Goal: Task Accomplishment & Management: Complete application form

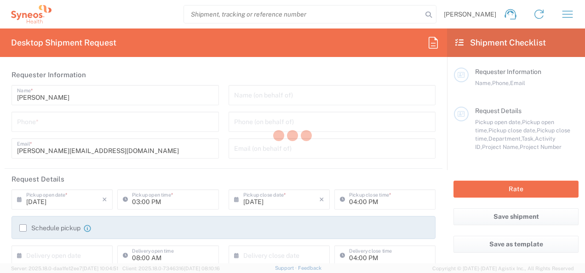
type input "3229"
type input "[GEOGRAPHIC_DATA]"
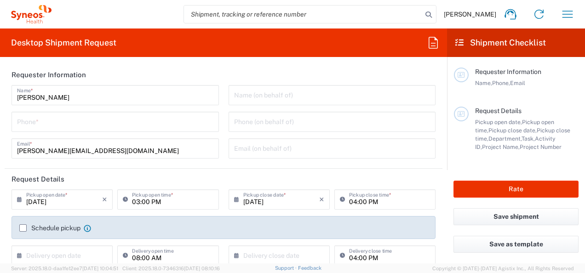
click at [67, 126] on input "tel" at bounding box center [115, 121] width 196 height 16
type input "Syneos Health France SARL"
type input "0613642300"
click at [26, 226] on label "Schedule pickup" at bounding box center [49, 227] width 61 height 7
click at [23, 228] on input "Schedule pickup" at bounding box center [23, 228] width 0 height 0
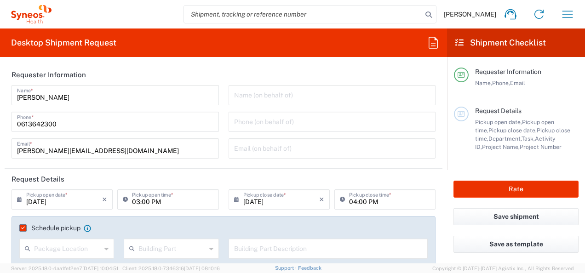
drag, startPoint x: 25, startPoint y: 226, endPoint x: 97, endPoint y: 211, distance: 73.4
click at [26, 226] on label "Schedule pickup" at bounding box center [49, 227] width 61 height 7
click at [21, 228] on input "Schedule pickup" at bounding box center [21, 228] width 0 height 0
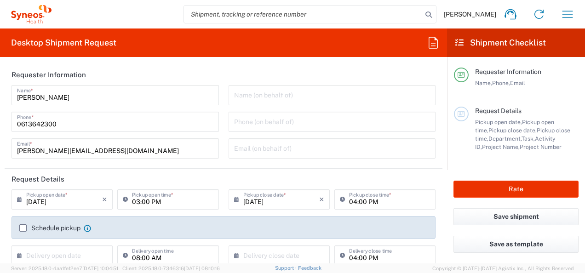
click at [24, 226] on label "Schedule pickup" at bounding box center [49, 227] width 61 height 7
click at [23, 228] on input "Schedule pickup" at bounding box center [23, 228] width 0 height 0
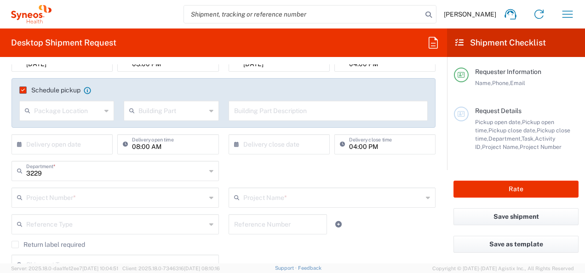
scroll to position [92, 0]
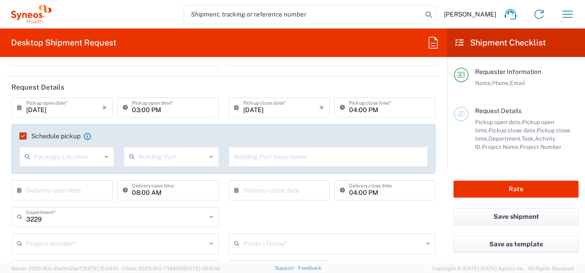
click at [48, 156] on input "text" at bounding box center [67, 156] width 67 height 16
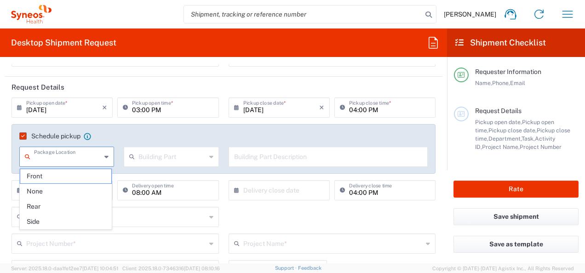
click at [179, 132] on agx-checkbox-control "Schedule pickup When scheduling a pickup please be sure to meet the following c…" at bounding box center [223, 136] width 408 height 8
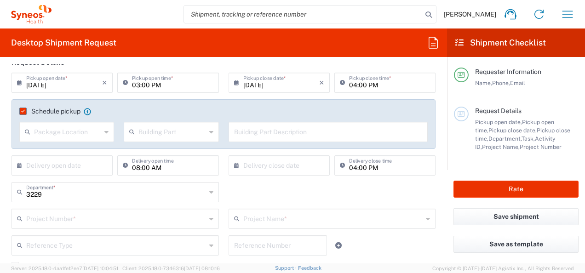
scroll to position [138, 0]
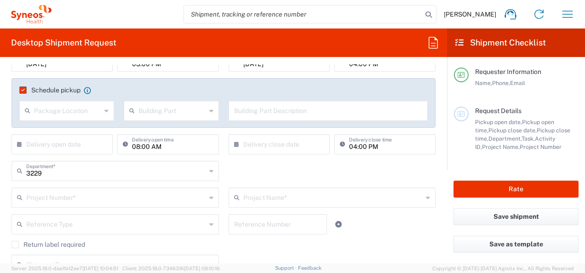
click at [69, 169] on input "3229" at bounding box center [116, 170] width 180 height 16
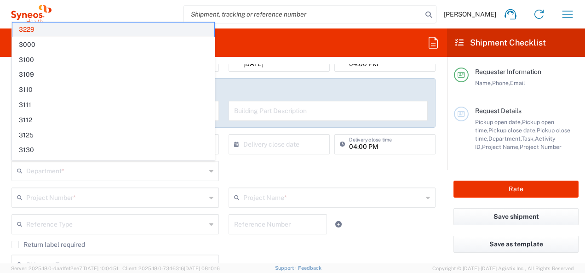
click at [33, 30] on span "3229" at bounding box center [113, 30] width 202 height 14
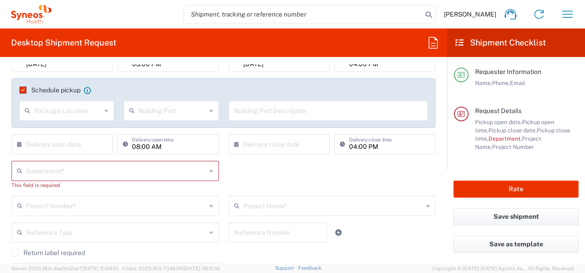
click at [84, 183] on div "This field is required" at bounding box center [114, 185] width 207 height 8
click at [84, 175] on input "text" at bounding box center [116, 170] width 180 height 16
click at [84, 171] on input "text" at bounding box center [116, 170] width 180 height 16
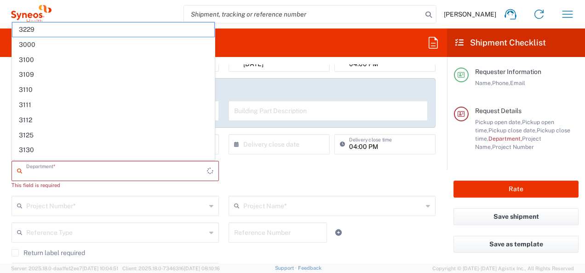
click at [66, 166] on input "text" at bounding box center [116, 170] width 181 height 16
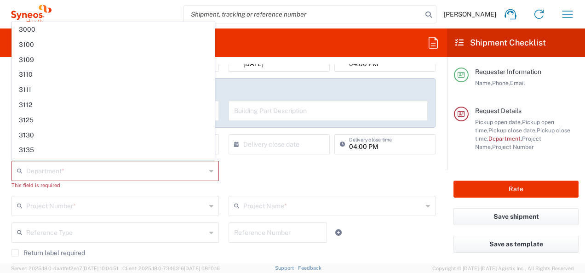
click at [267, 174] on div "Department * 3000 3100 3109 3110 3111 3112 3125 3130 3135 3136 3150 3155 3165 3…" at bounding box center [223, 178] width 433 height 35
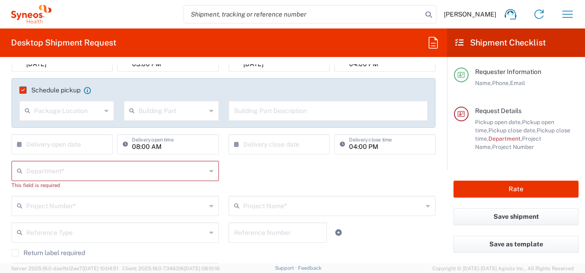
drag, startPoint x: 34, startPoint y: 167, endPoint x: 67, endPoint y: 86, distance: 87.0
click at [34, 167] on input "text" at bounding box center [116, 170] width 180 height 16
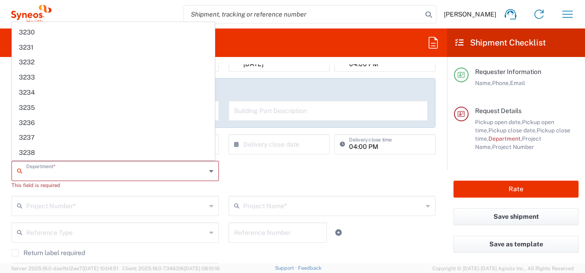
scroll to position [370, 0]
click at [363, 189] on div "Department * 3000 3100 3109 3110 3111 3112 3125 3130 3135 3136 3150 3155 3165 3…" at bounding box center [223, 178] width 433 height 35
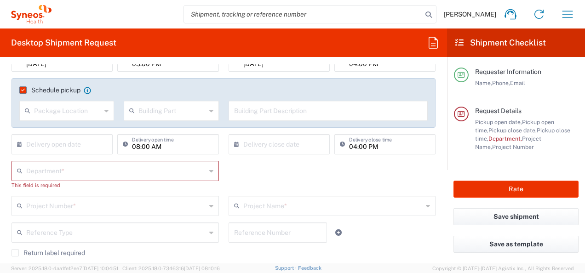
click at [334, 154] on div "04:00 PM Delivery close time" at bounding box center [384, 144] width 101 height 20
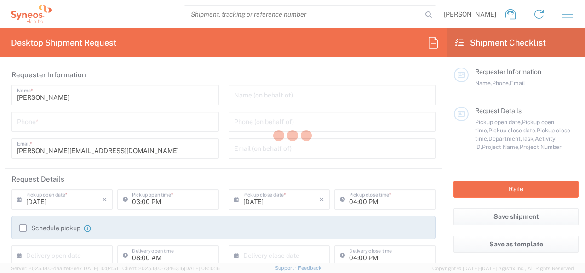
type input "3229"
type input "[GEOGRAPHIC_DATA]"
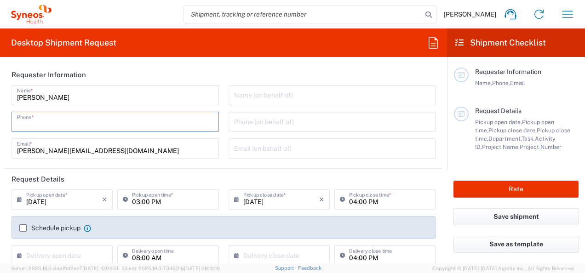
click at [57, 122] on input "tel" at bounding box center [115, 121] width 196 height 16
type input "Syneos Health France SARL"
type input "0613642300"
type input "[PERSON_NAME][EMAIL_ADDRESS][DOMAIN_NAME]"
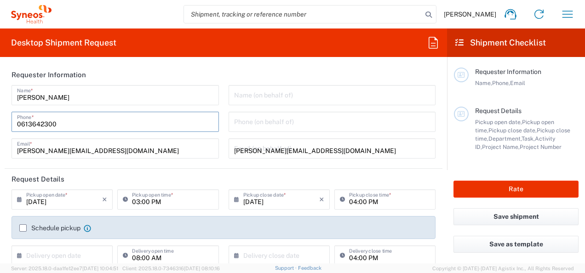
type input "0613642300"
type input "[GEOGRAPHIC_DATA]"
type input "0613642300"
type input "[PERSON_NAME][EMAIL_ADDRESS][DOMAIN_NAME]"
type input "CTI"
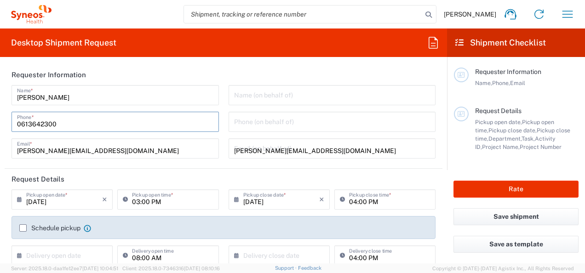
click at [23, 137] on div "[PERSON_NAME] Name * [PHONE_NUMBER] Phone * [PERSON_NAME][EMAIL_ADDRESS][DOMAIN…" at bounding box center [115, 125] width 217 height 80
type input "Syneos Health France SARL"
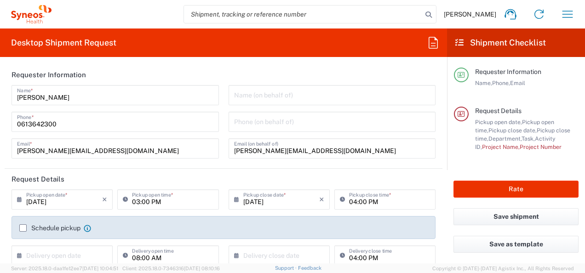
scroll to position [92, 0]
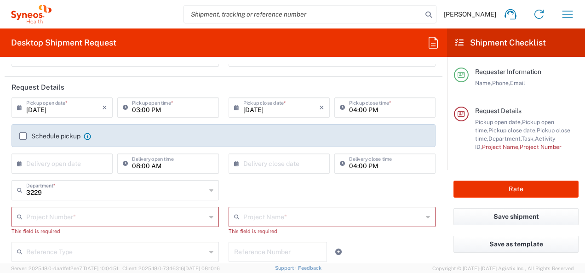
click at [21, 136] on label "Schedule pickup" at bounding box center [49, 135] width 61 height 7
click at [23, 136] on input "Schedule pickup" at bounding box center [23, 136] width 0 height 0
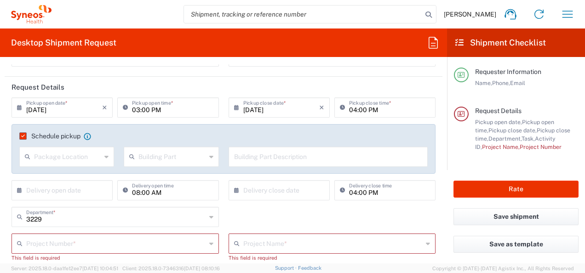
click at [49, 247] on input "text" at bounding box center [116, 243] width 180 height 16
paste input "7058565"
type input "7058565"
click at [283, 245] on input "text" at bounding box center [333, 243] width 180 height 16
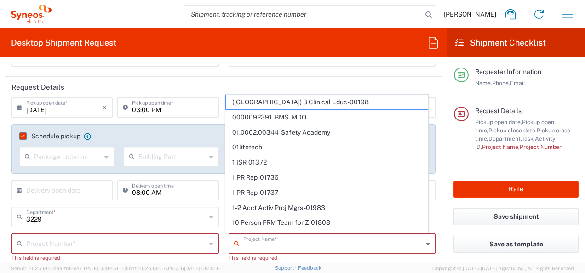
click at [62, 242] on input "text" at bounding box center [116, 243] width 180 height 16
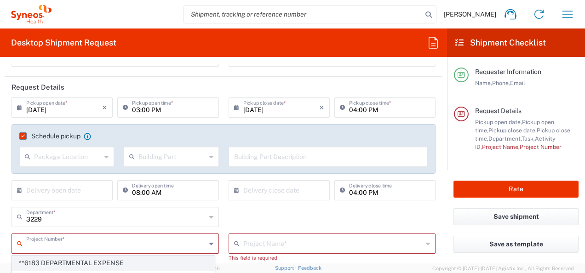
click at [34, 260] on span "**6183 DEPARTMENTAL EXPENSE" at bounding box center [113, 263] width 202 height 14
type input "**6183 DEPARTMENTAL EXPENSE"
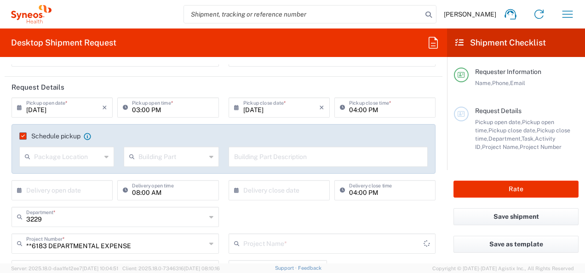
type input "6183"
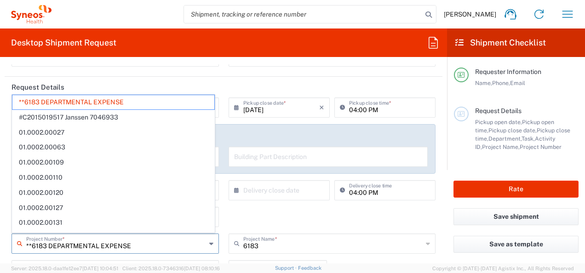
click at [153, 245] on input "**6183 DEPARTMENTAL EXPENSE" at bounding box center [116, 243] width 180 height 16
drag, startPoint x: 153, startPoint y: 245, endPoint x: -2, endPoint y: 245, distance: 154.4
click at [0, 245] on html "[PERSON_NAME] Home Shipment estimator Shipment tracking Desktop shipment reques…" at bounding box center [292, 136] width 585 height 273
paste input "7058565"
click at [66, 245] on input "7058565" at bounding box center [116, 243] width 180 height 16
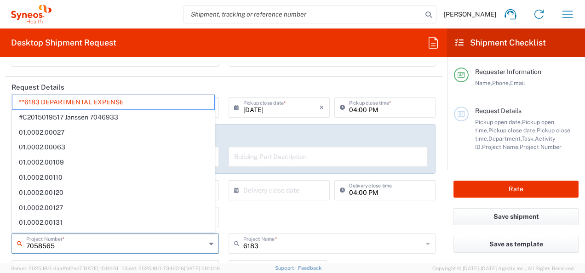
type input "7058565"
click at [276, 249] on input "text" at bounding box center [333, 243] width 180 height 16
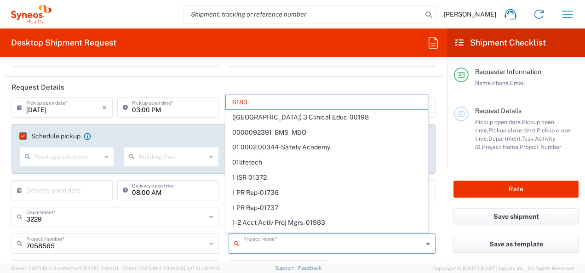
type input "**6183 DEPARTMENTAL EXPENSE"
click at [154, 245] on input "text" at bounding box center [116, 243] width 180 height 16
type input "6183"
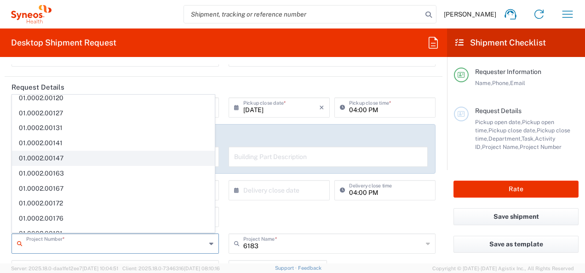
scroll to position [0, 0]
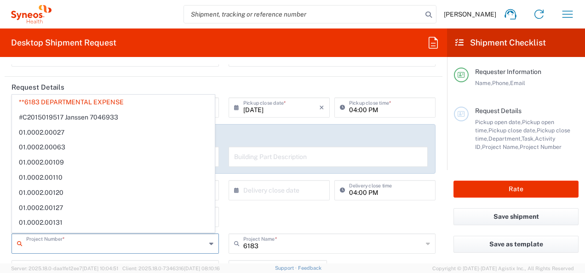
click at [52, 246] on input "text" at bounding box center [116, 243] width 180 height 16
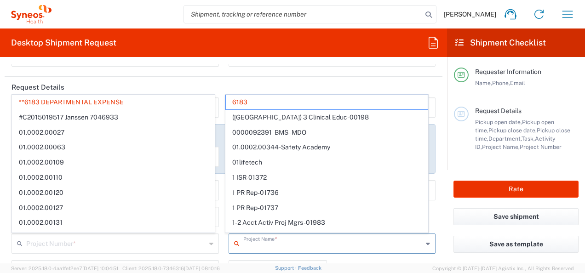
click at [272, 247] on input "text" at bounding box center [333, 243] width 180 height 16
type input "**6183 DEPARTMENTAL EXPENSE"
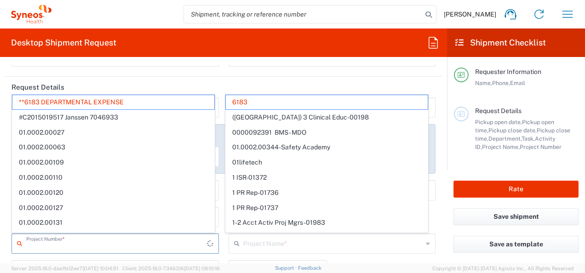
click at [139, 246] on input "text" at bounding box center [116, 243] width 181 height 16
type input "6183"
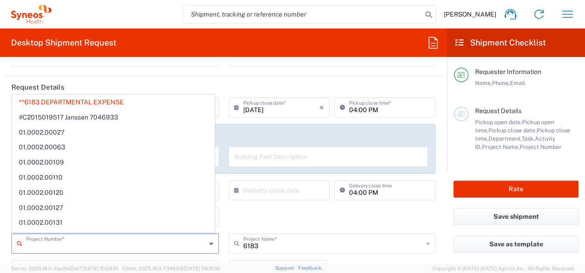
drag, startPoint x: 142, startPoint y: 246, endPoint x: -2, endPoint y: 242, distance: 143.9
click at [0, 242] on html "[PERSON_NAME] Home Shipment estimator Shipment tracking Desktop shipment reques…" at bounding box center [292, 136] width 585 height 273
type input "**6183 DEPARTMENTAL EXPENSE"
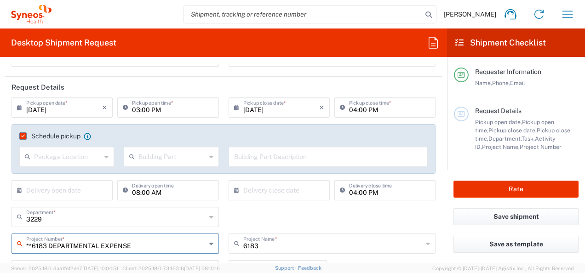
drag, startPoint x: 137, startPoint y: 246, endPoint x: 0, endPoint y: 244, distance: 137.0
click at [0, 244] on form "Requester Information [PERSON_NAME] Name * [PHONE_NUMBER] Phone * [PERSON_NAME]…" at bounding box center [223, 163] width 447 height 199
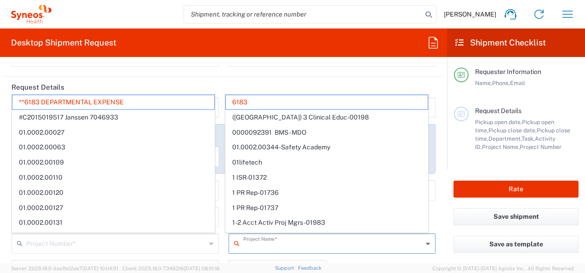
drag, startPoint x: 221, startPoint y: 242, endPoint x: 207, endPoint y: 242, distance: 13.8
click at [207, 242] on div "Project Number * **6183 DEPARTMENTAL EXPENSE #C2015019517 [PERSON_NAME] 7046933…" at bounding box center [223, 246] width 433 height 27
type input "618"
type input "**6183 DEPARTMENTAL EXPENSE"
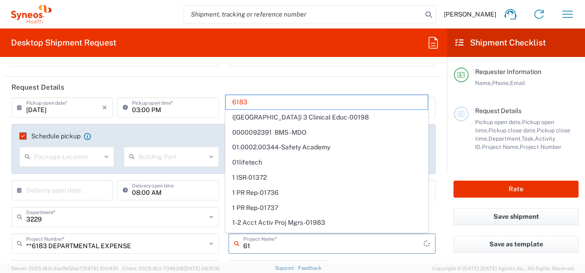
type input "6"
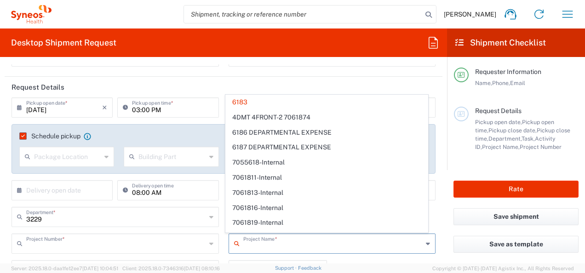
click at [162, 246] on input "text" at bounding box center [116, 243] width 180 height 16
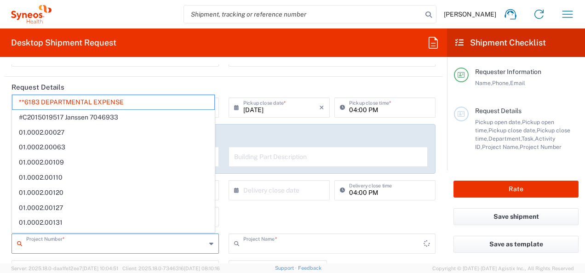
type input "6183"
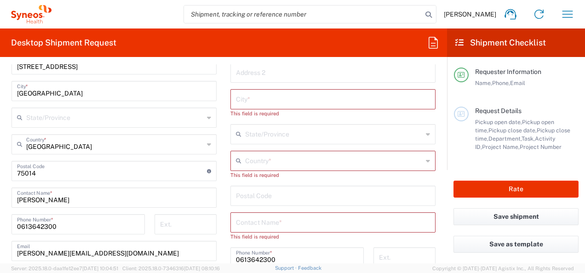
scroll to position [276, 0]
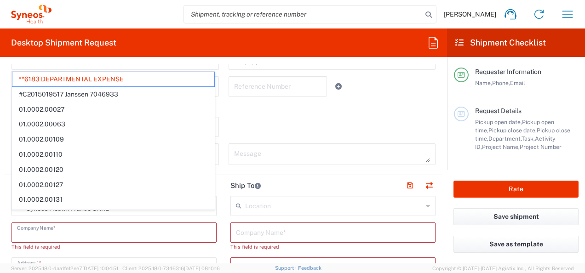
click at [41, 232] on input "text" at bounding box center [114, 232] width 194 height 16
type input "**6183 DEPARTMENTAL EXPENSE"
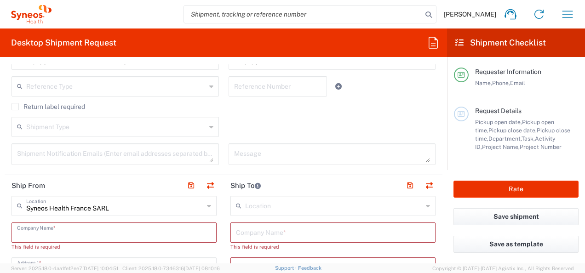
click at [311, 142] on div "Shipment Type Batch Regular" at bounding box center [223, 130] width 433 height 27
click at [68, 230] on input "text" at bounding box center [114, 232] width 194 height 16
paste input "7058565"
type input "7058565"
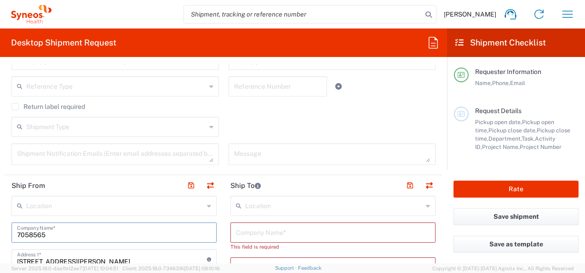
type input "7058565"
click at [257, 239] on div "Company Name *" at bounding box center [332, 232] width 205 height 20
click at [256, 235] on input "text" at bounding box center [333, 232] width 194 height 16
paste input "MEDILINK"
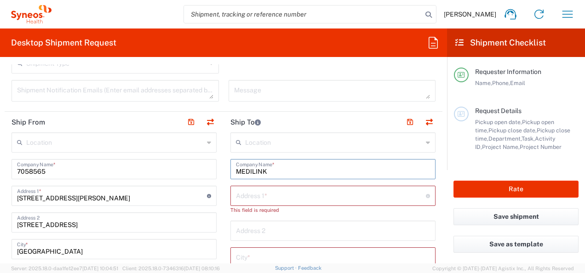
scroll to position [368, 0]
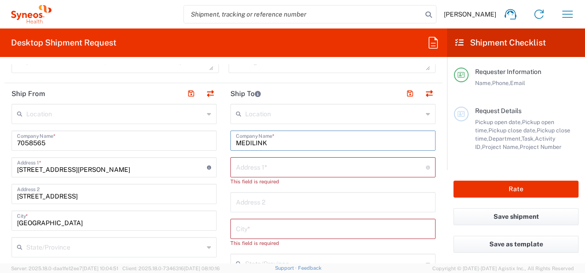
type input "MEDILINK"
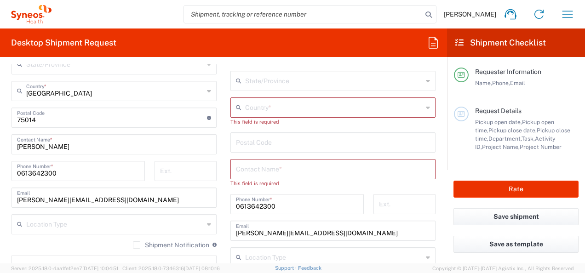
scroll to position [552, 0]
click at [258, 171] on input "text" at bounding box center [333, 167] width 194 height 16
paste input "[PERSON_NAME]"
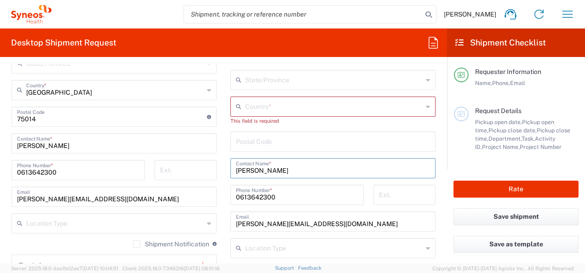
type input "[PERSON_NAME]"
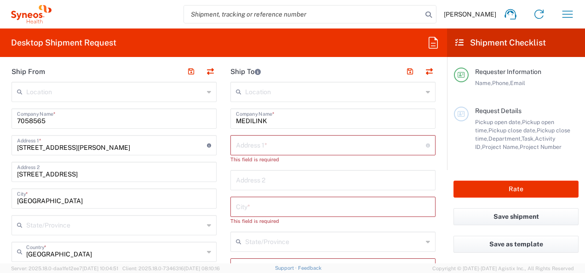
scroll to position [368, 0]
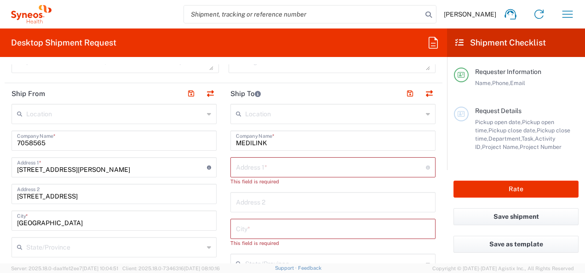
click at [251, 168] on input "text" at bounding box center [331, 167] width 190 height 16
paste input "Centre d'Essais Précoces en Cancérologie de [GEOGRAPHIC_DATA] (CEPCM)"
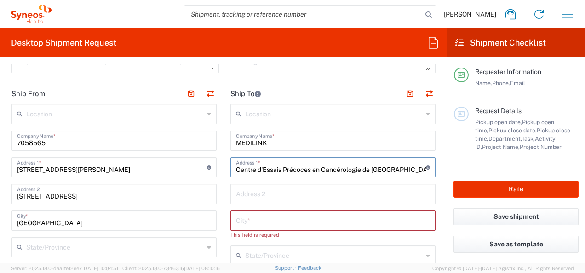
scroll to position [0, 5]
type input "Centre d'Essais Précoces en Cancérologie de [GEOGRAPHIC_DATA] (CEPCM)"
click at [252, 193] on input "text" at bounding box center [333, 193] width 194 height 16
paste input "Unité de Phase I Oncologie labellisée CLIP²"
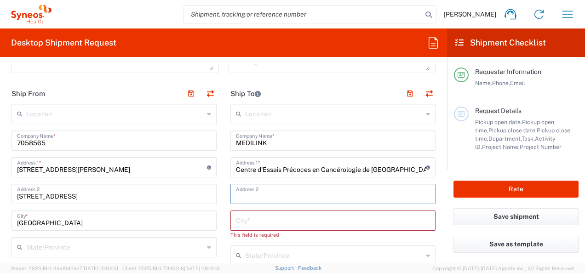
type input "Unité de Phase I Oncologie labellisée CLIP²"
drag, startPoint x: 357, startPoint y: 195, endPoint x: 318, endPoint y: 195, distance: 39.1
drag, startPoint x: 384, startPoint y: 198, endPoint x: 228, endPoint y: 188, distance: 156.1
click at [230, 188] on div "Unité de Phase I Oncologie labellisée CLIP² Address 2" at bounding box center [332, 194] width 205 height 20
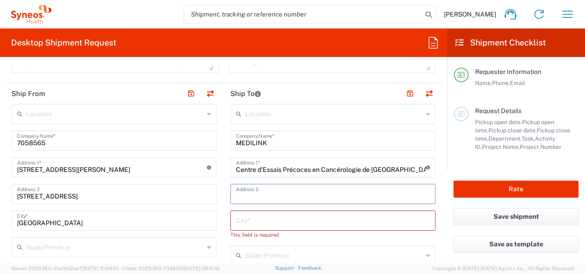
click at [261, 193] on input "text" at bounding box center [333, 193] width 194 height 16
paste input "Hôpital Timone - Bat 3 [STREET_ADDRESS]"
click at [297, 196] on input "Hôpital Timone - Bat 3 [STREET_ADDRESS]" at bounding box center [333, 193] width 194 height 16
type input "Hôpital Timone - Bat 3- [STREET_ADDRESS]"
click at [275, 219] on input "text" at bounding box center [333, 220] width 194 height 16
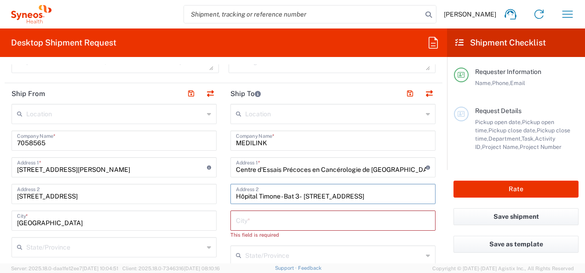
paste input "13005 [GEOGRAPHIC_DATA]"
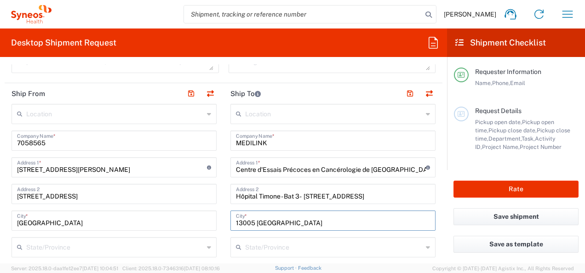
type input "13005 [GEOGRAPHIC_DATA]"
click at [256, 169] on input "Centre d'Essais Précoces en Cancérologie de [GEOGRAPHIC_DATA] (CEPCM)" at bounding box center [331, 167] width 190 height 16
drag, startPoint x: 233, startPoint y: 167, endPoint x: 450, endPoint y: 178, distance: 217.2
click at [450, 178] on div "Desktop Shipment Request Requester Information [PERSON_NAME] Name * [PHONE_NUMB…" at bounding box center [292, 145] width 585 height 235
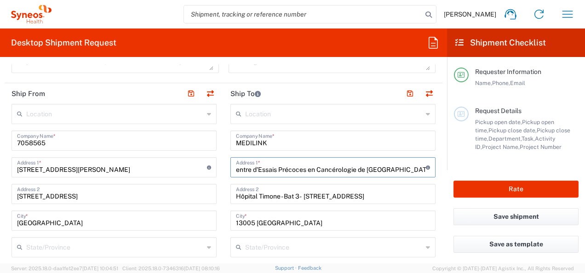
click at [411, 167] on input "Centre d'Essais Précoces en Cancérologie de [GEOGRAPHIC_DATA] (CEPCM)" at bounding box center [331, 167] width 190 height 16
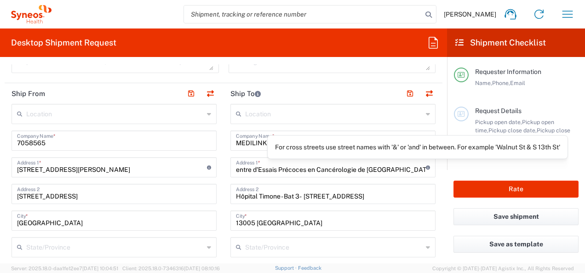
click at [426, 168] on icon at bounding box center [428, 167] width 4 height 4
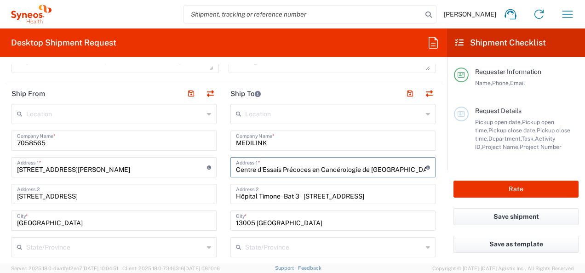
click at [415, 171] on input "Centre d'Essais Précoces en Cancérologie de [GEOGRAPHIC_DATA] (CEPCM)" at bounding box center [331, 167] width 190 height 16
click at [415, 169] on input "Centre d'Essais Précoces en Cancérologie de [GEOGRAPHIC_DATA] (CEPCM)," at bounding box center [331, 167] width 190 height 16
paste input "Unité de Phase I Oncologie labellisée CLIP²"
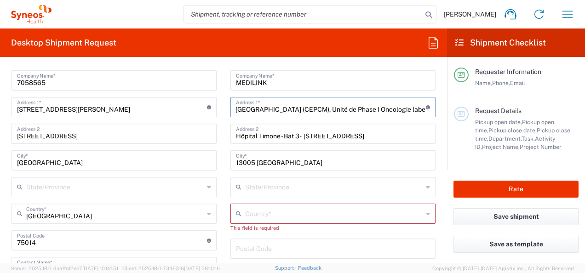
scroll to position [414, 0]
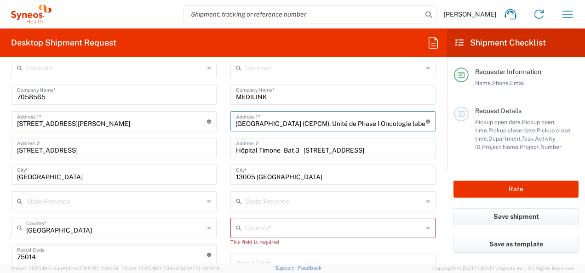
drag, startPoint x: 291, startPoint y: 120, endPoint x: 469, endPoint y: 124, distance: 177.4
click at [469, 124] on div "Desktop Shipment Request Requester Information [PERSON_NAME] Name * [PHONE_NUMB…" at bounding box center [292, 145] width 585 height 235
type input "Centre d'Essais Précoces en Cancérologie de [GEOGRAPHIC_DATA] (CEPCM),"
click at [259, 229] on input "text" at bounding box center [333, 227] width 177 height 16
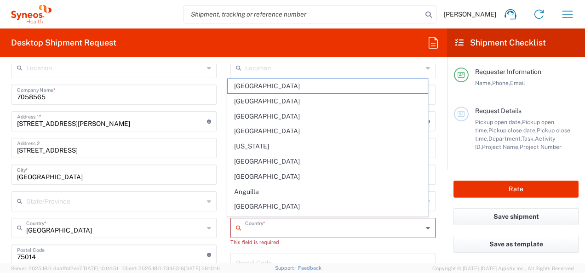
scroll to position [0, 0]
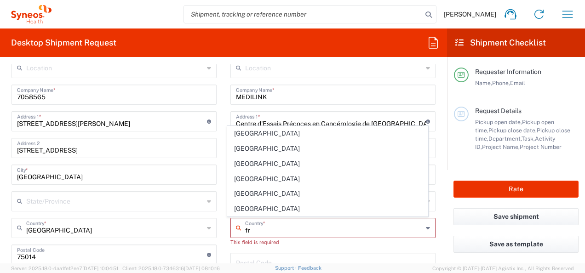
type input "[GEOGRAPHIC_DATA]"
type input "No"
click at [335, 246] on div "Location [PERSON_NAME] LLC-[GEOGRAPHIC_DATA] [GEOGRAPHIC_DATA] [GEOGRAPHIC_DATA…" at bounding box center [332, 255] width 205 height 394
click at [248, 150] on input "Hôpital Timone - Bat 3- [STREET_ADDRESS]" at bounding box center [333, 147] width 194 height 16
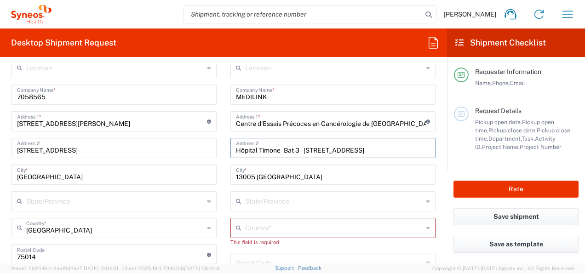
scroll to position [414, 0]
click at [245, 230] on input "text" at bounding box center [333, 227] width 177 height 16
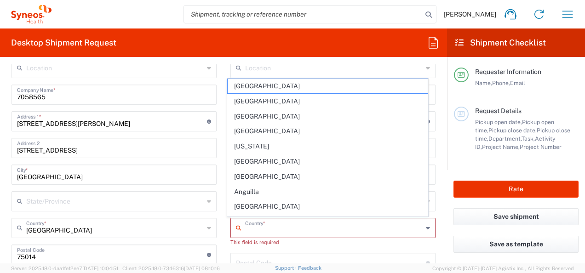
type input "[GEOGRAPHIC_DATA]"
type input "No"
click at [311, 239] on div "This field is required" at bounding box center [332, 242] width 205 height 8
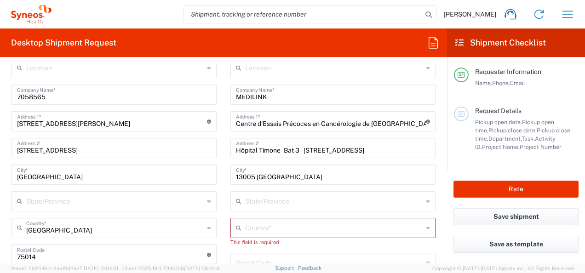
click at [284, 228] on input "text" at bounding box center [333, 227] width 177 height 16
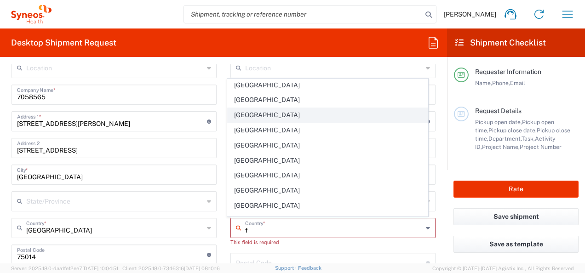
scroll to position [84, 0]
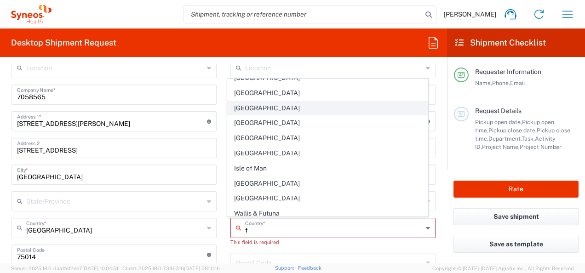
click at [248, 105] on span "[GEOGRAPHIC_DATA]" at bounding box center [327, 108] width 199 height 14
type input "[GEOGRAPHIC_DATA]"
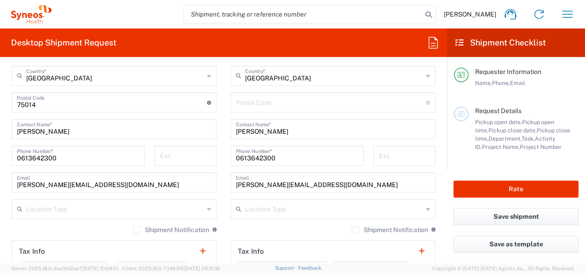
scroll to position [552, 0]
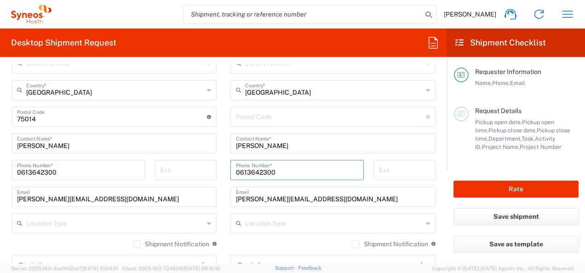
drag, startPoint x: 268, startPoint y: 170, endPoint x: 213, endPoint y: 171, distance: 55.6
click at [213, 171] on div "Ship From Location [PERSON_NAME] LLC-[GEOGRAPHIC_DATA] [GEOGRAPHIC_DATA] [GEOGR…" at bounding box center [224, 131] width 438 height 464
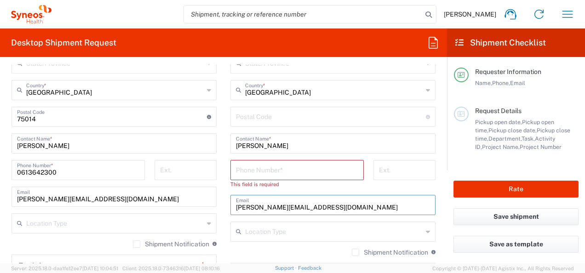
drag, startPoint x: 328, startPoint y: 209, endPoint x: 225, endPoint y: 207, distance: 103.0
click at [225, 207] on main "Location [PERSON_NAME] LLC-[GEOGRAPHIC_DATA] [GEOGRAPHIC_DATA] [GEOGRAPHIC_DATA…" at bounding box center [332, 117] width 219 height 394
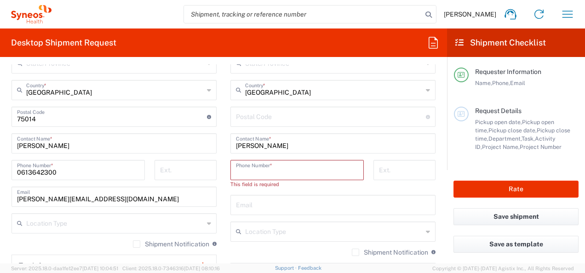
click at [250, 169] on input "tel" at bounding box center [297, 169] width 122 height 16
paste input "04 91 38 54 16"
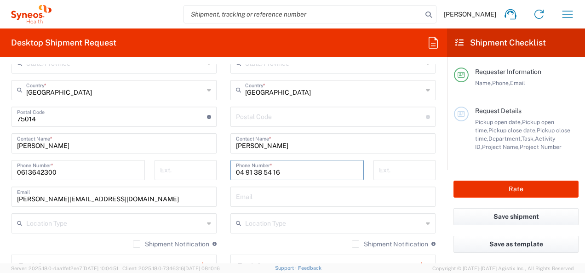
type input "04 91 38 54 16"
click at [248, 197] on input "text" at bounding box center [333, 196] width 194 height 16
paste input "[EMAIL_ADDRESS][DOMAIN_NAME]"
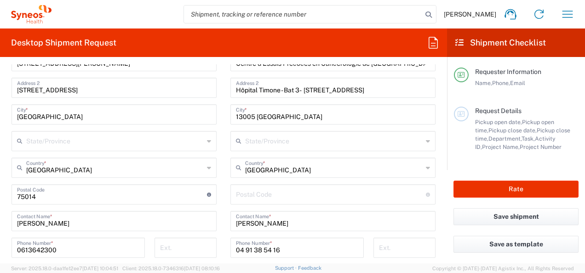
scroll to position [460, 0]
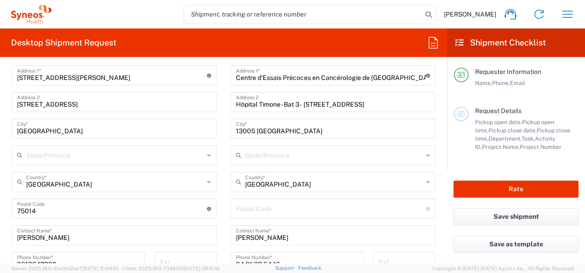
type input "[EMAIL_ADDRESS][DOMAIN_NAME]"
drag, startPoint x: 249, startPoint y: 129, endPoint x: 227, endPoint y: 129, distance: 22.1
click at [230, 129] on div "[GEOGRAPHIC_DATA] *" at bounding box center [332, 129] width 205 height 20
click at [236, 128] on input "[GEOGRAPHIC_DATA]" at bounding box center [333, 128] width 194 height 16
type input "[GEOGRAPHIC_DATA]"
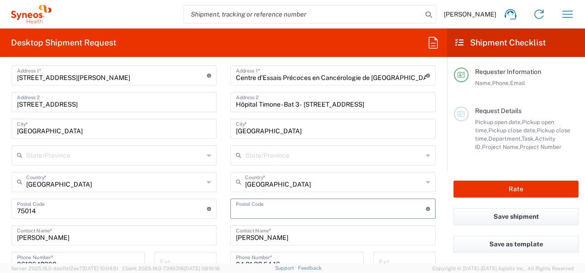
drag, startPoint x: 252, startPoint y: 205, endPoint x: 330, endPoint y: 211, distance: 78.9
click at [252, 205] on input "undefined" at bounding box center [331, 208] width 190 height 16
paste input "13005"
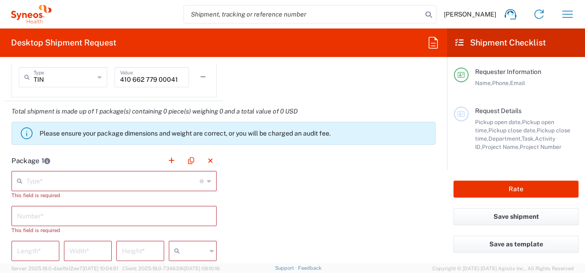
scroll to position [827, 0]
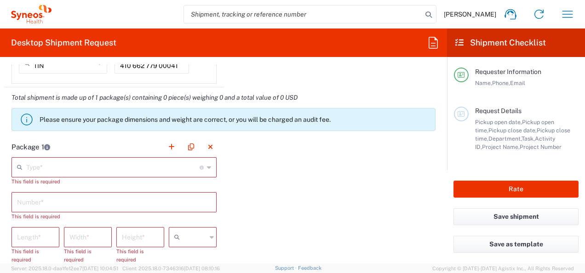
type input "13005"
click at [109, 168] on input "text" at bounding box center [112, 167] width 173 height 16
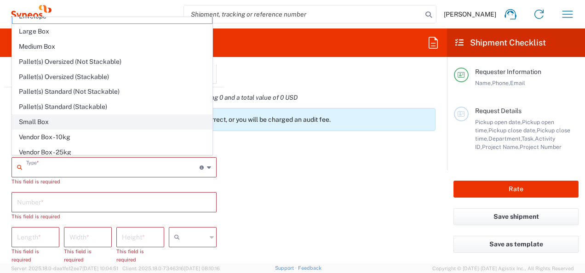
scroll to position [0, 0]
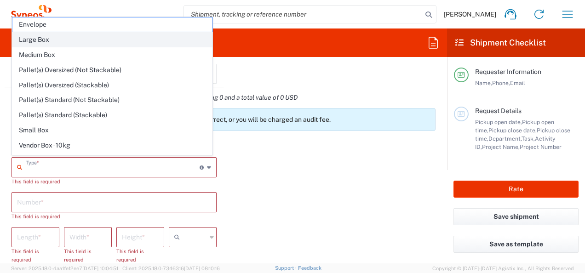
click at [32, 36] on span "Large Box" at bounding box center [111, 40] width 199 height 14
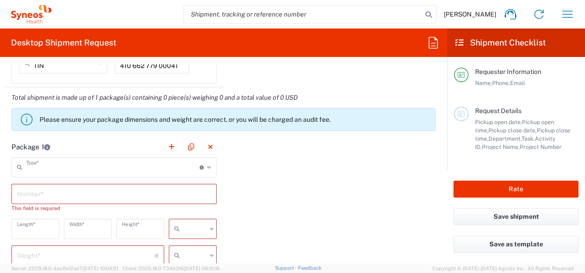
type input "Large Box"
type input "17.5"
type input "12.5"
type input "3"
type input "in"
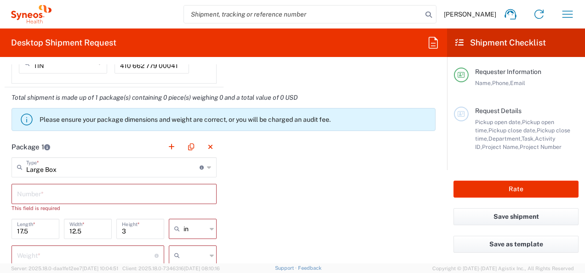
click at [44, 193] on input "text" at bounding box center [114, 193] width 194 height 16
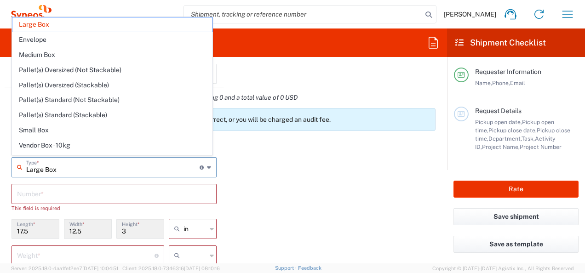
click at [79, 167] on input "Large Box" at bounding box center [112, 167] width 173 height 16
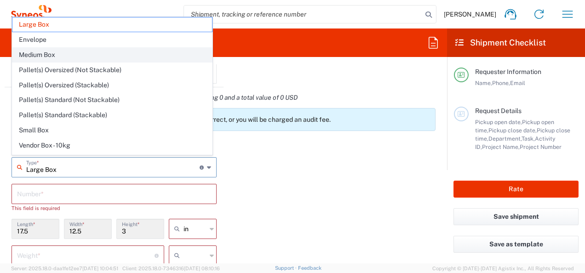
click at [42, 53] on span "Medium Box" at bounding box center [111, 55] width 199 height 14
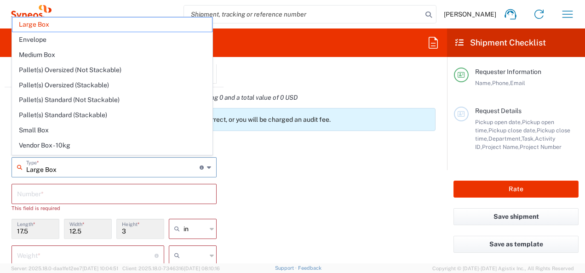
type input "Medium Box"
type input "13"
type input "11.5"
type input "2.5"
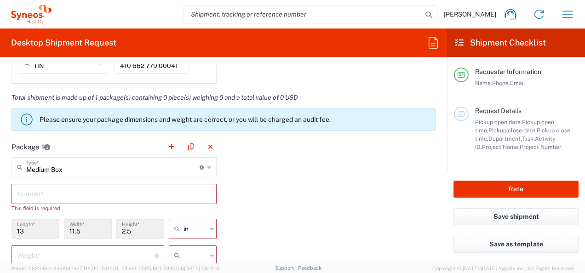
click at [44, 196] on input "text" at bounding box center [114, 193] width 194 height 16
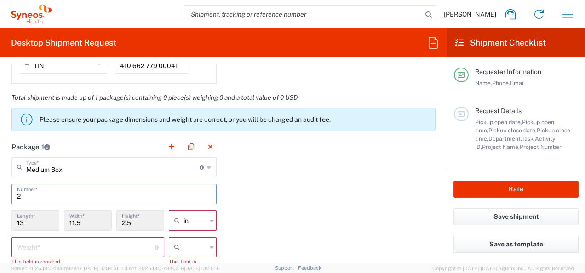
type input "2"
click at [88, 243] on input "number" at bounding box center [85, 247] width 137 height 16
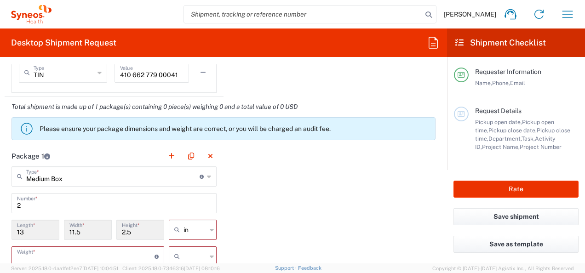
scroll to position [864, 0]
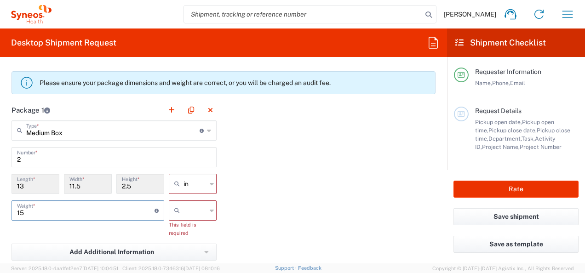
drag, startPoint x: 25, startPoint y: 210, endPoint x: 16, endPoint y: 211, distance: 9.7
click at [16, 211] on div "15 Weight * Total weight of package(s) in pounds or kilograms" at bounding box center [87, 210] width 153 height 20
type input "10"
click at [210, 211] on icon at bounding box center [212, 210] width 4 height 15
click at [181, 229] on span "kgs" at bounding box center [189, 229] width 45 height 14
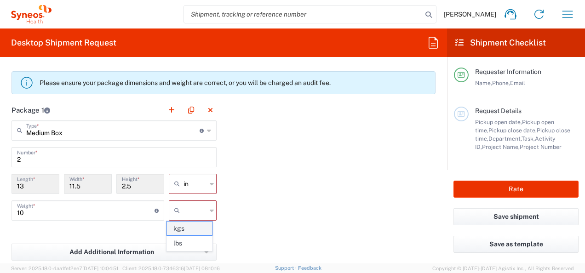
type input "kgs"
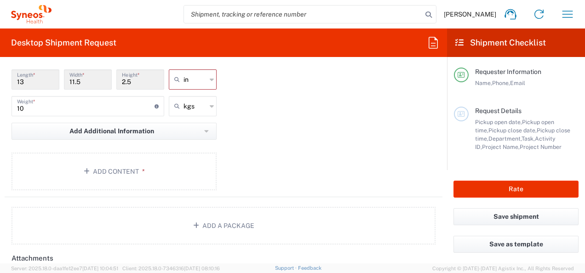
scroll to position [956, 0]
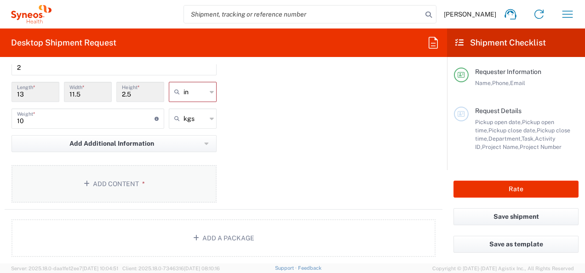
click at [104, 179] on button "Add Content *" at bounding box center [113, 184] width 205 height 38
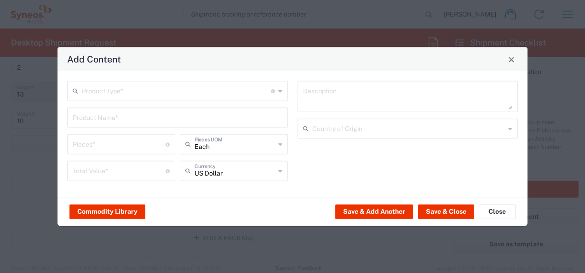
click at [131, 90] on input "text" at bounding box center [176, 90] width 189 height 16
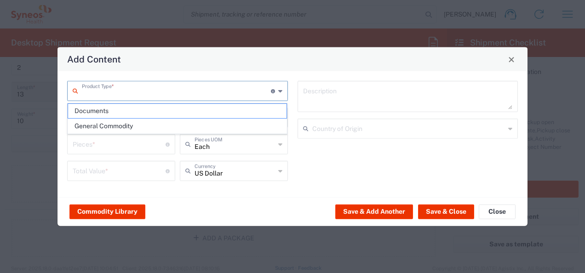
drag, startPoint x: 100, startPoint y: 109, endPoint x: 131, endPoint y: 113, distance: 31.5
click at [101, 109] on span "Documents" at bounding box center [177, 111] width 219 height 14
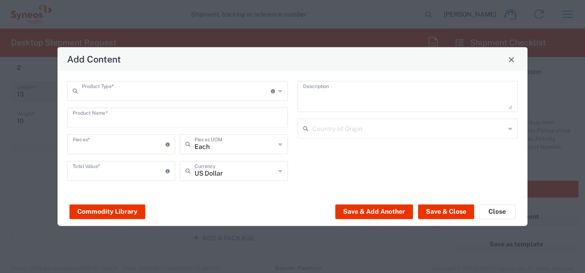
type input "Documents"
type input "1"
type textarea "Documents"
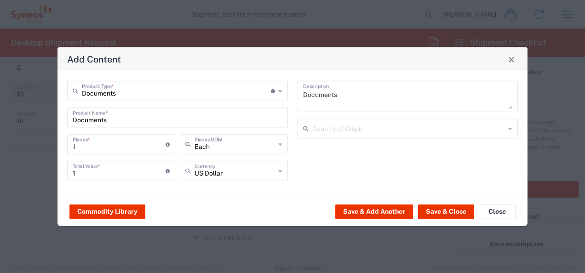
click at [103, 146] on input "1" at bounding box center [119, 144] width 93 height 16
click at [279, 145] on icon at bounding box center [280, 144] width 4 height 15
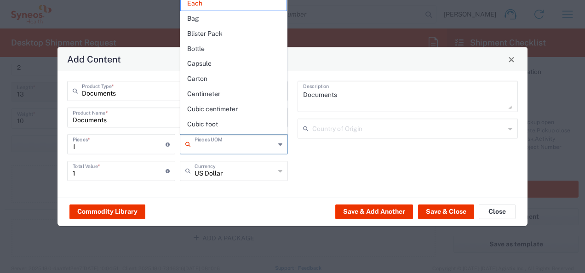
drag, startPoint x: 341, startPoint y: 159, endPoint x: 290, endPoint y: 173, distance: 54.0
click at [341, 158] on div "Documents Description Country of Origin" at bounding box center [407, 134] width 230 height 107
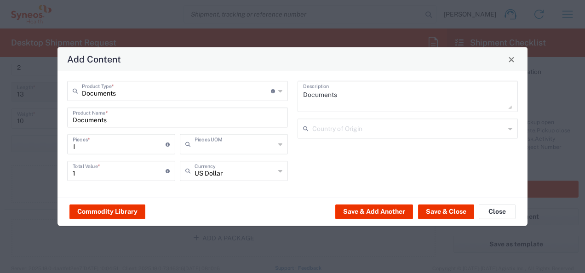
type input "Each"
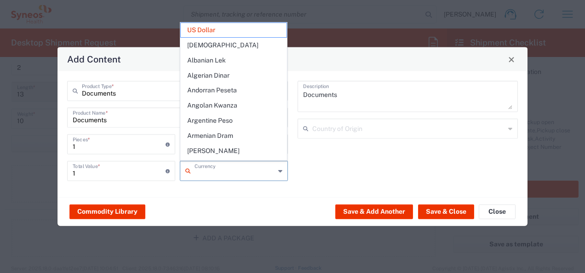
click at [273, 173] on input "text" at bounding box center [234, 170] width 80 height 16
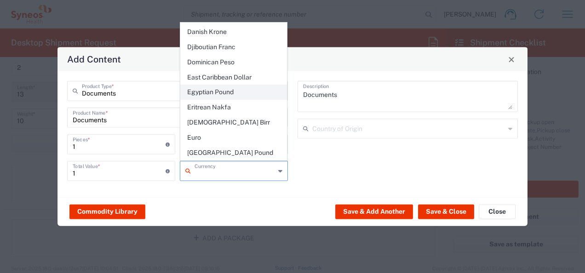
scroll to position [735, 0]
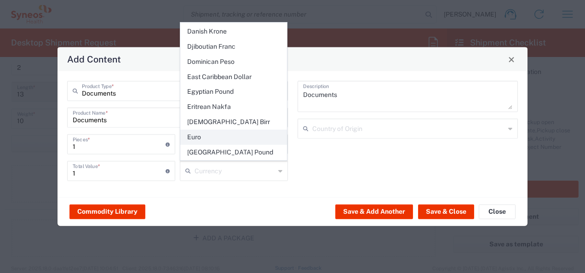
click at [201, 130] on span "Euro" at bounding box center [234, 137] width 106 height 14
type input "Euro"
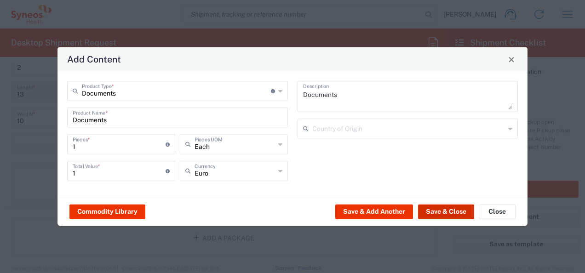
click at [431, 210] on button "Save & Close" at bounding box center [446, 211] width 56 height 15
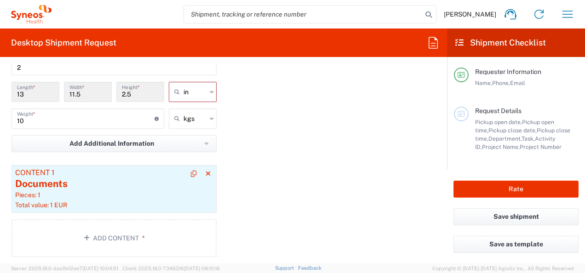
click at [108, 194] on div "Pieces: 1" at bounding box center [114, 195] width 198 height 8
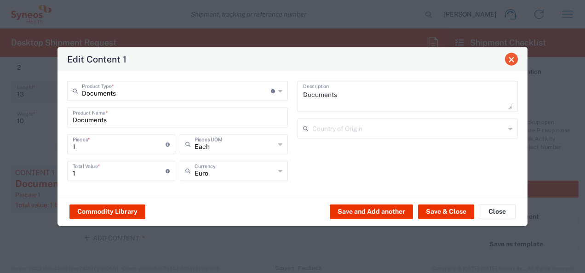
click at [512, 60] on span "Close" at bounding box center [511, 59] width 6 height 6
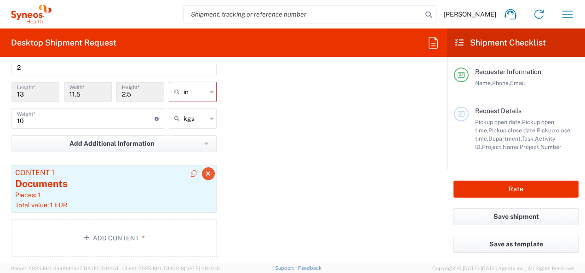
click at [205, 171] on icon "button" at bounding box center [207, 174] width 5 height 6
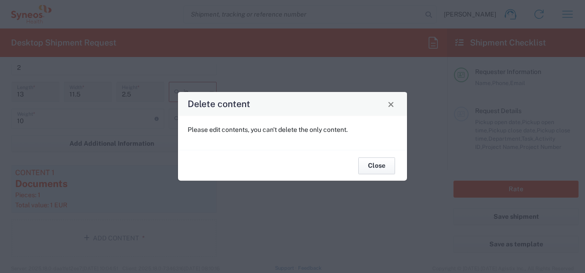
click at [383, 167] on button "Close" at bounding box center [376, 165] width 37 height 17
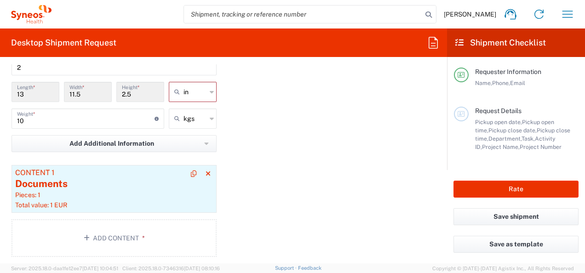
click at [116, 201] on div "Total value: 1 EUR" at bounding box center [114, 205] width 198 height 8
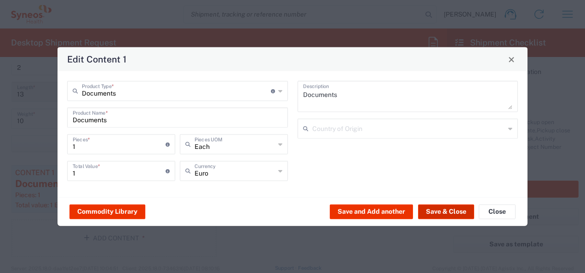
click at [432, 212] on button "Save & Close" at bounding box center [446, 211] width 56 height 15
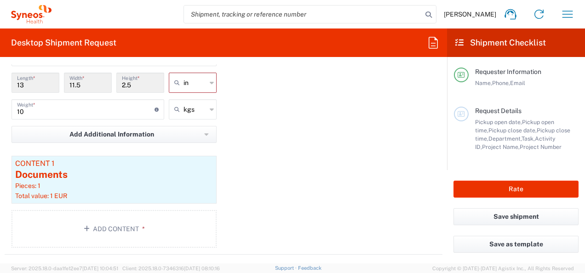
scroll to position [955, 0]
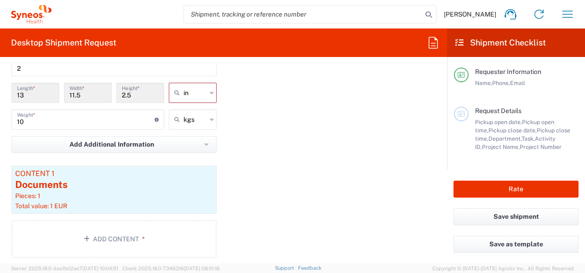
click at [210, 92] on icon at bounding box center [212, 92] width 4 height 15
click at [181, 122] on span "cm" at bounding box center [189, 126] width 45 height 14
type input "33.02"
type input "29.21"
type input "6.35"
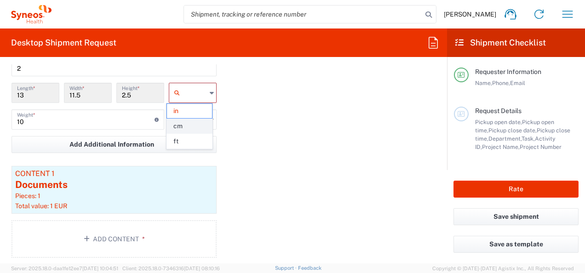
type input "cm"
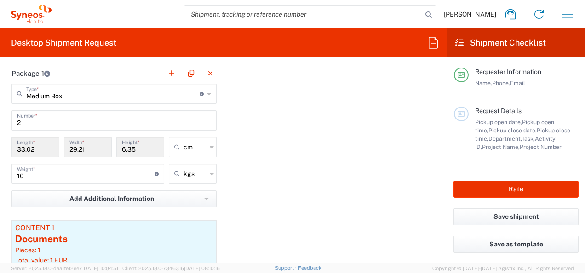
scroll to position [899, 0]
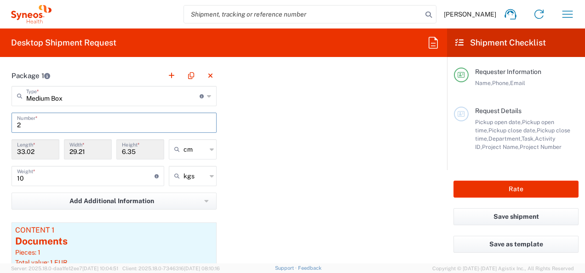
click at [25, 117] on input "2" at bounding box center [114, 122] width 194 height 16
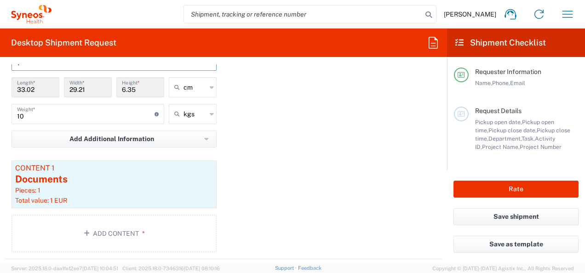
scroll to position [973, 0]
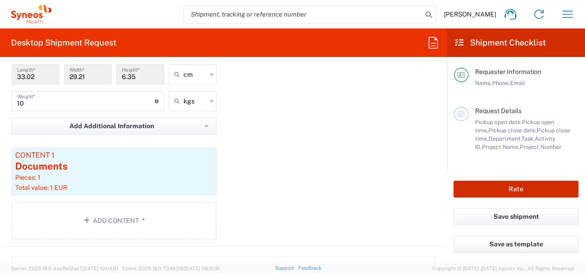
type input "1"
click at [503, 192] on button "Rate" at bounding box center [515, 189] width 125 height 17
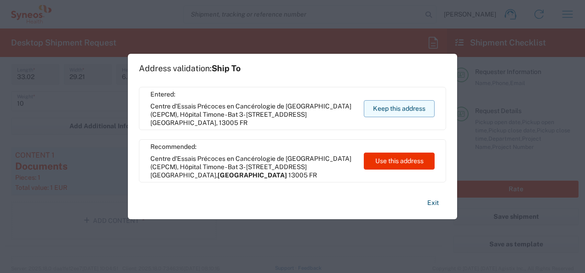
click at [415, 103] on button "Keep this address" at bounding box center [399, 108] width 71 height 17
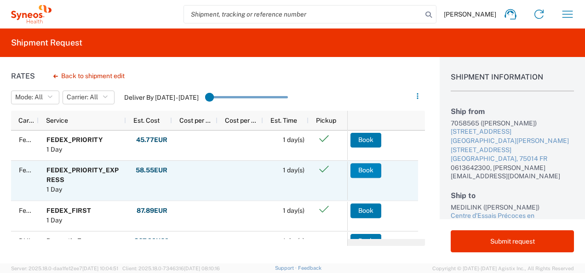
click at [360, 172] on button "Book" at bounding box center [365, 170] width 31 height 15
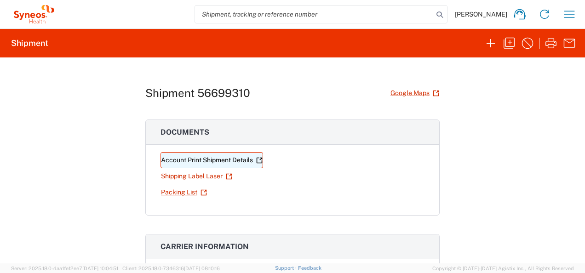
click at [225, 160] on link "Account Print Shipment Details" at bounding box center [211, 160] width 102 height 16
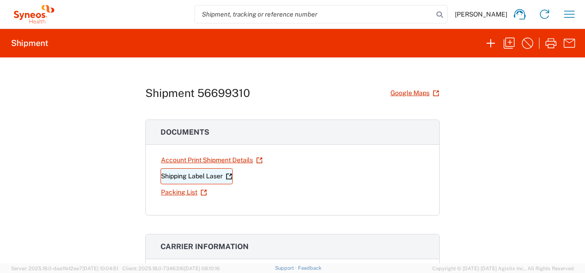
click at [182, 178] on link "Shipping Label Laser" at bounding box center [196, 176] width 72 height 16
